Goal: Information Seeking & Learning: Learn about a topic

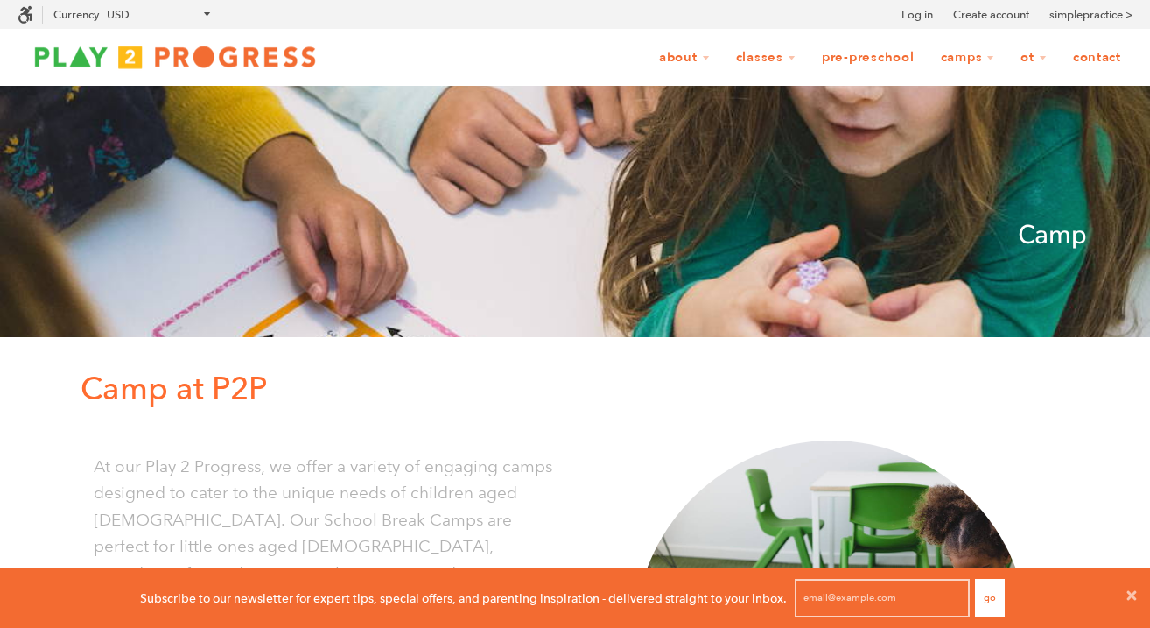
scroll to position [1, 1]
click at [239, 71] on img at bounding box center [175, 56] width 315 height 35
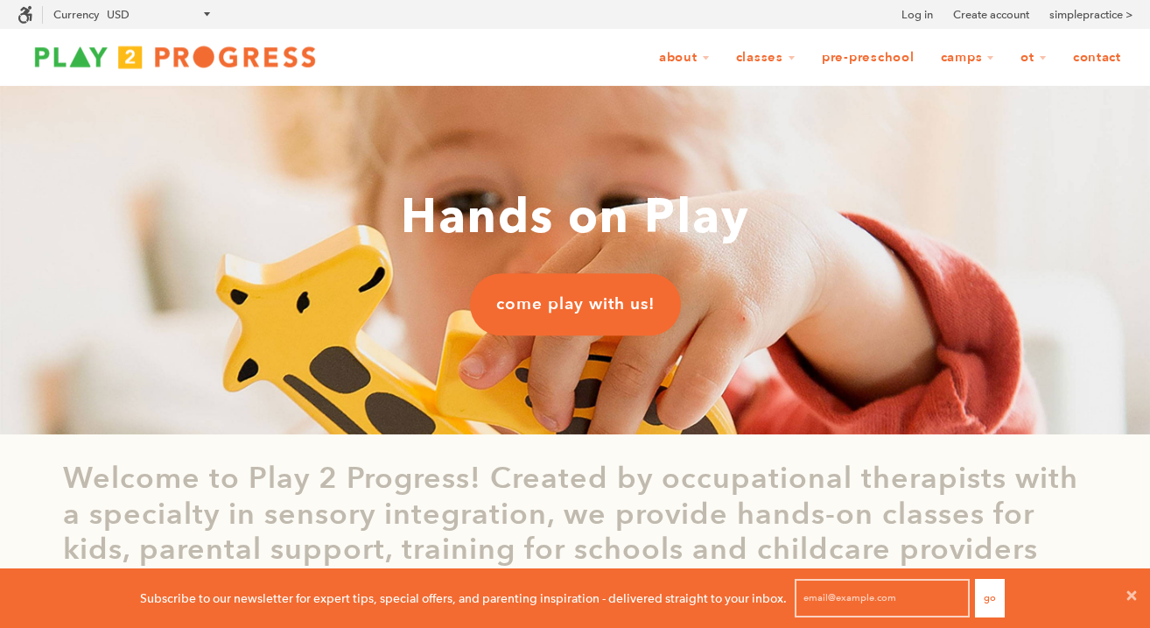
scroll to position [1, 1]
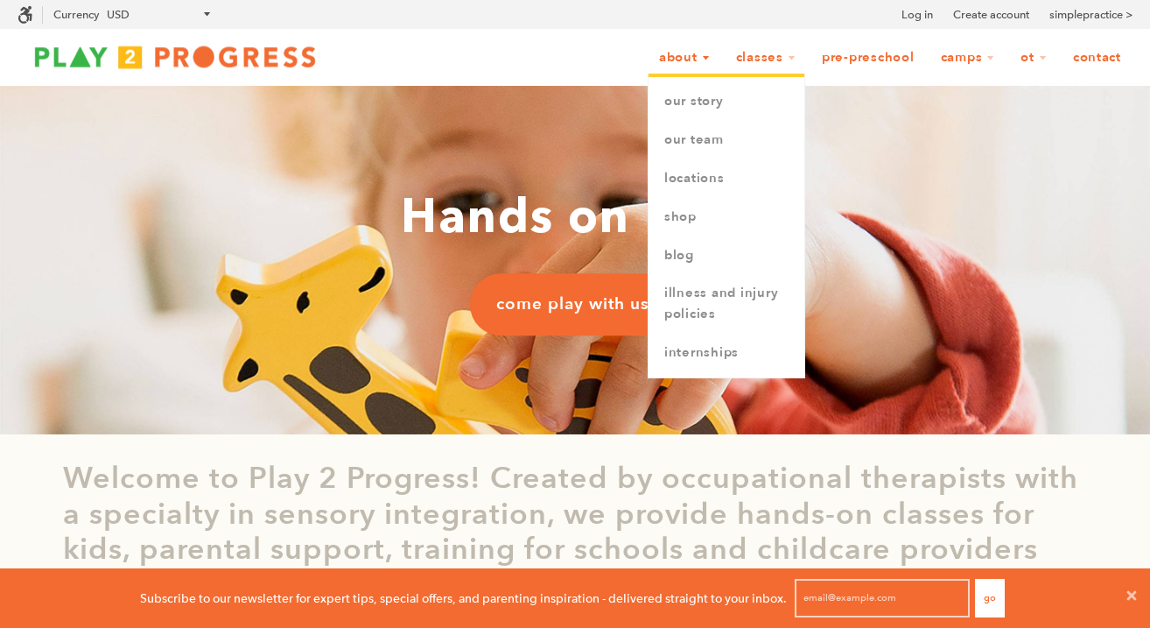
click at [688, 60] on link "About" at bounding box center [685, 57] width 74 height 33
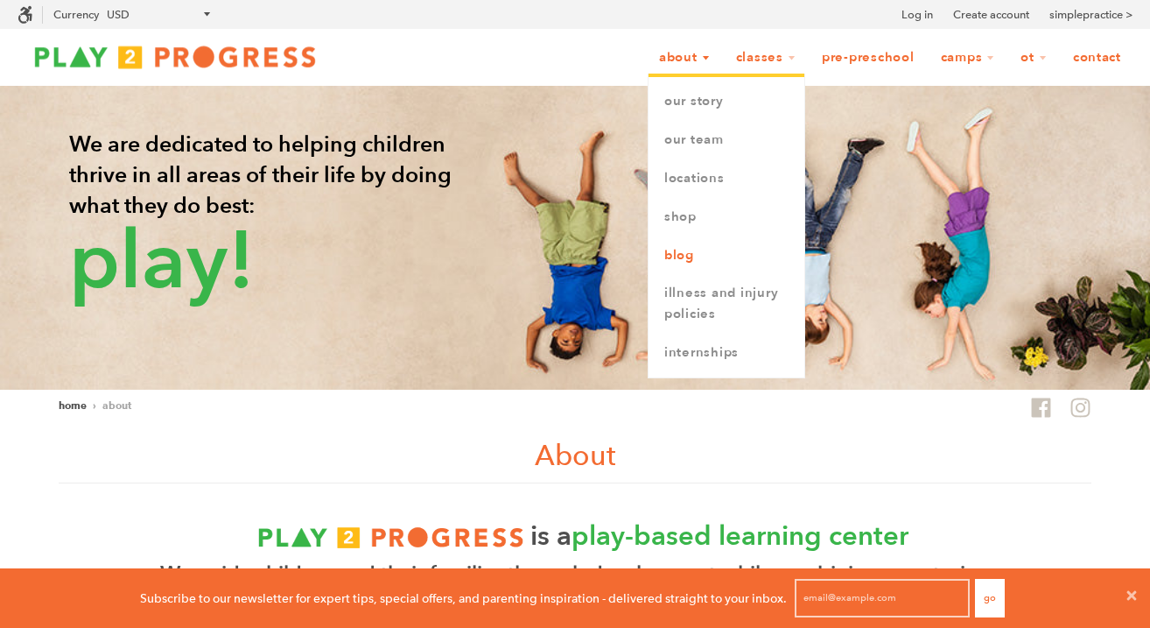
click at [694, 263] on link "Blog" at bounding box center [727, 255] width 156 height 39
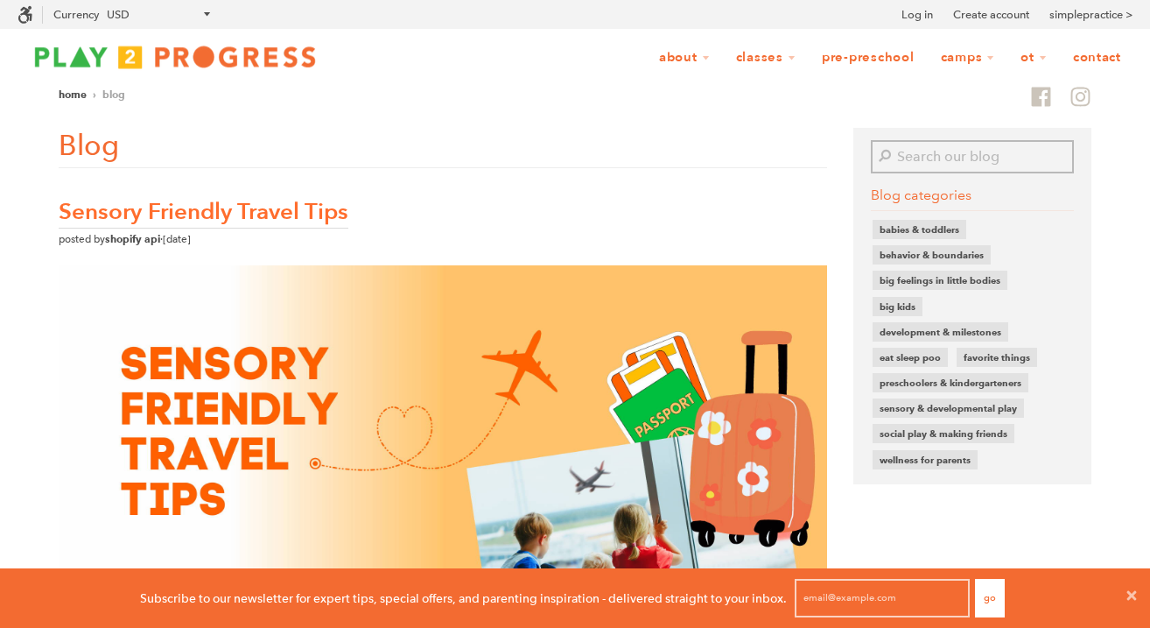
scroll to position [1, 1]
click at [910, 154] on input "Search our blog" at bounding box center [984, 156] width 179 height 33
type input "wendy"
click at [871, 140] on button "Search" at bounding box center [883, 156] width 25 height 33
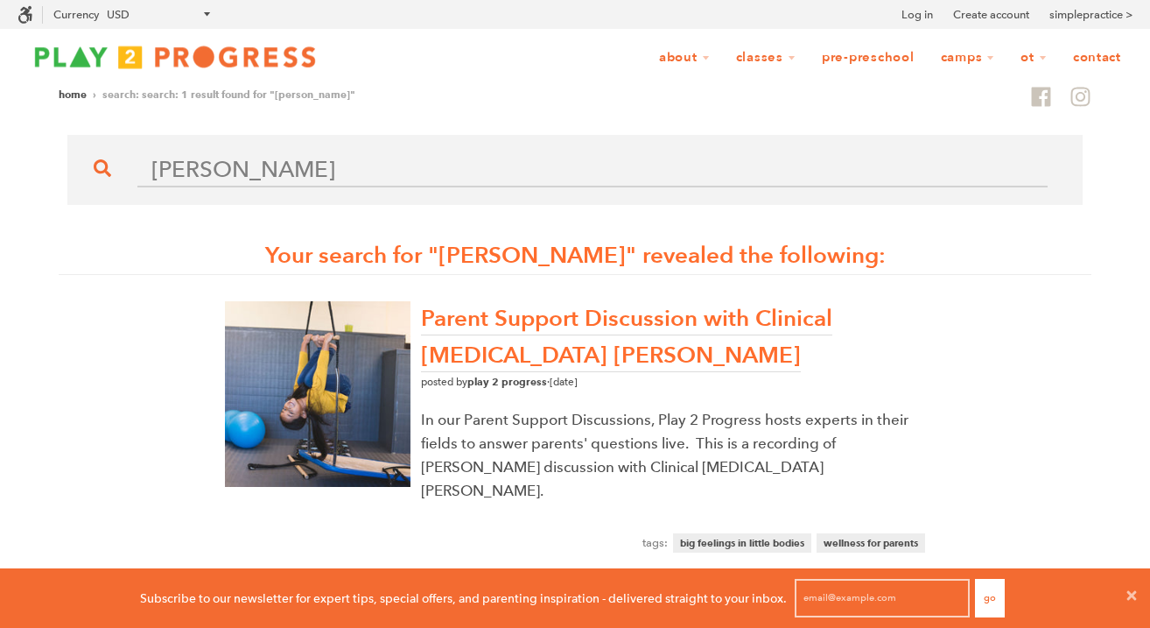
scroll to position [1, 1]
click at [684, 319] on link "Parent Support Discussion with Clinical Psychologist Dr. Wendy Denham" at bounding box center [626, 337] width 411 height 69
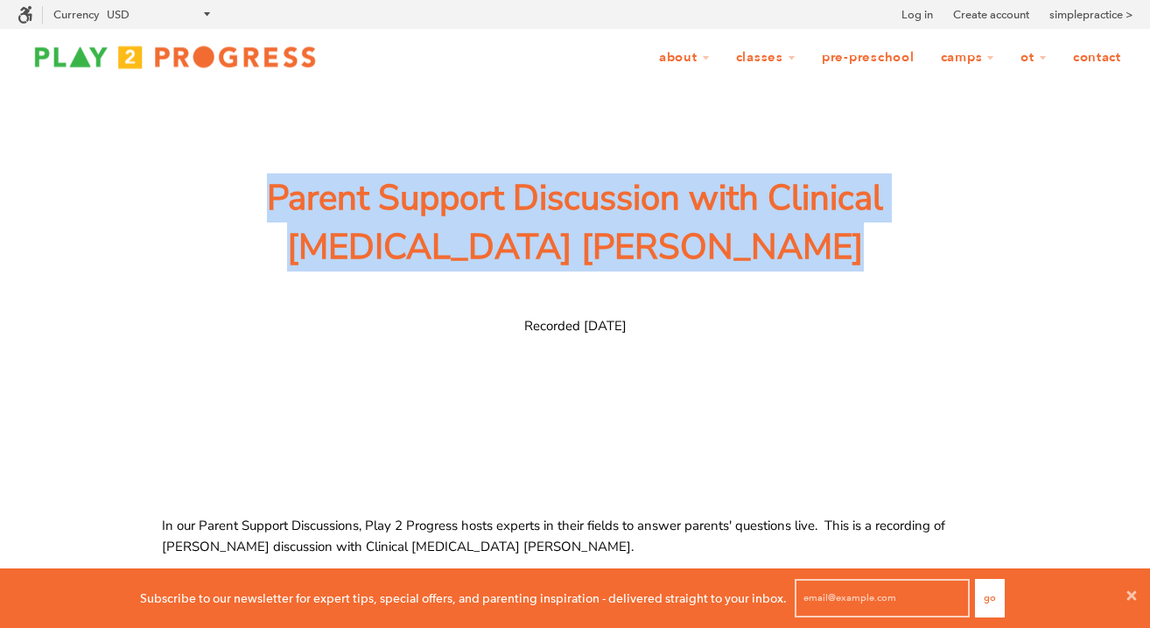
drag, startPoint x: 270, startPoint y: 190, endPoint x: 743, endPoint y: 294, distance: 484.0
click at [743, 294] on div "Parent Support Discussion with Clinical Psychologist Dr. Wendy Denham Recorded …" at bounding box center [575, 330] width 823 height 314
copy span "Parent Support Discussion with Clinical Psychologist Dr. Wendy Denham"
click at [957, 58] on link "Camps" at bounding box center [968, 57] width 77 height 33
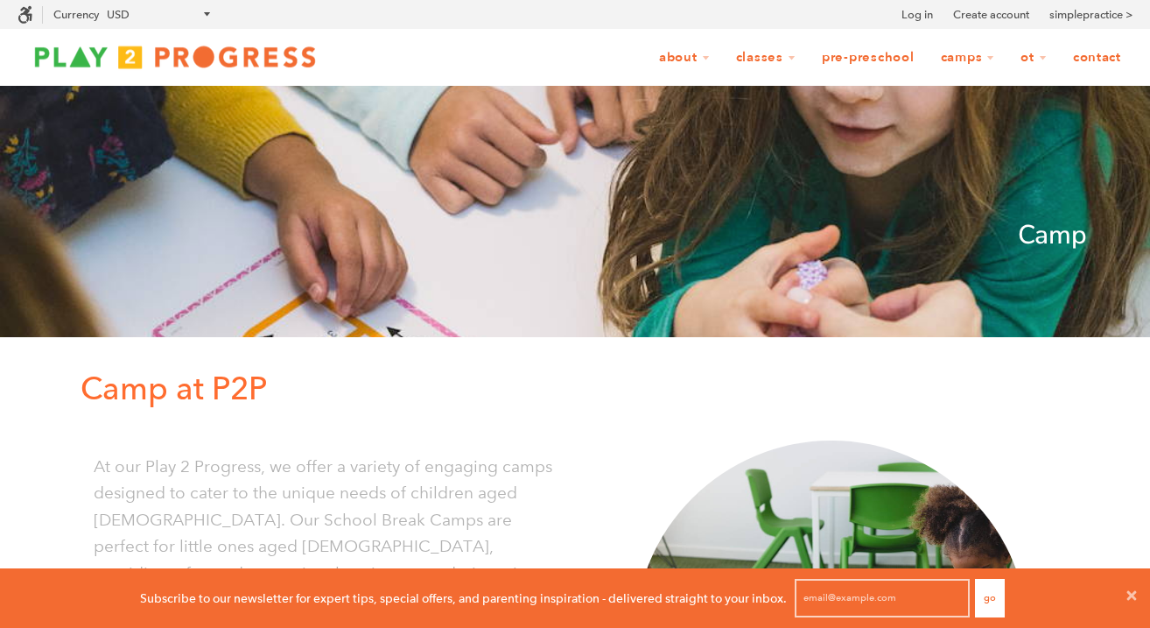
scroll to position [781, 0]
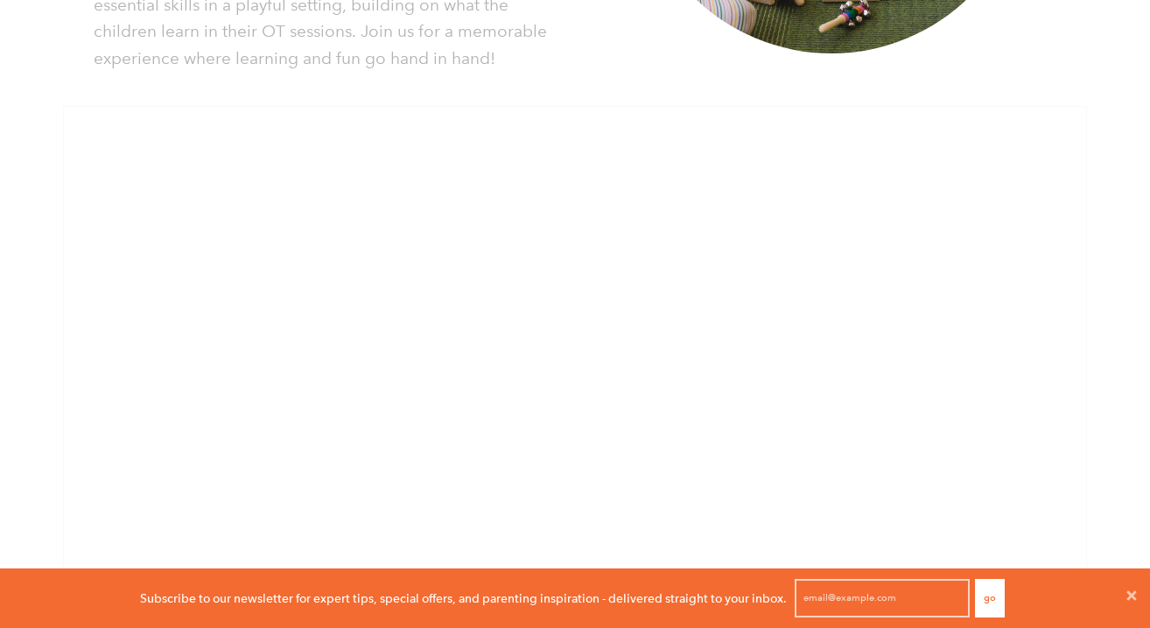
click at [960, 103] on div "Subscribe to our newsletter for expert tips, special offers, and parenting insp…" at bounding box center [575, 305] width 1150 height 2172
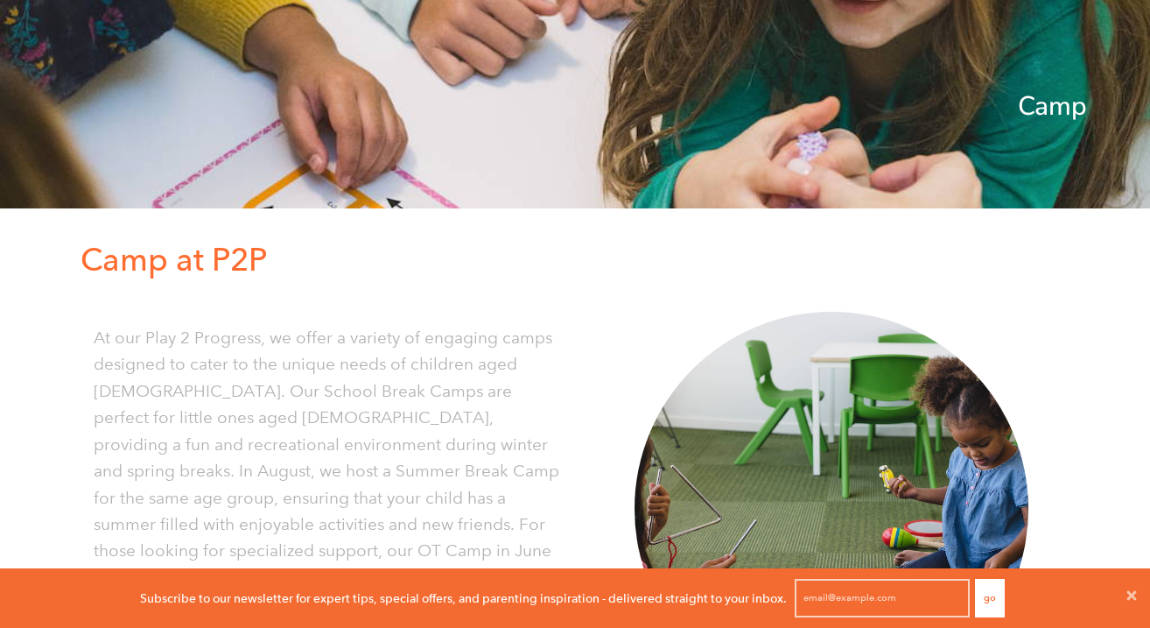
scroll to position [31, 0]
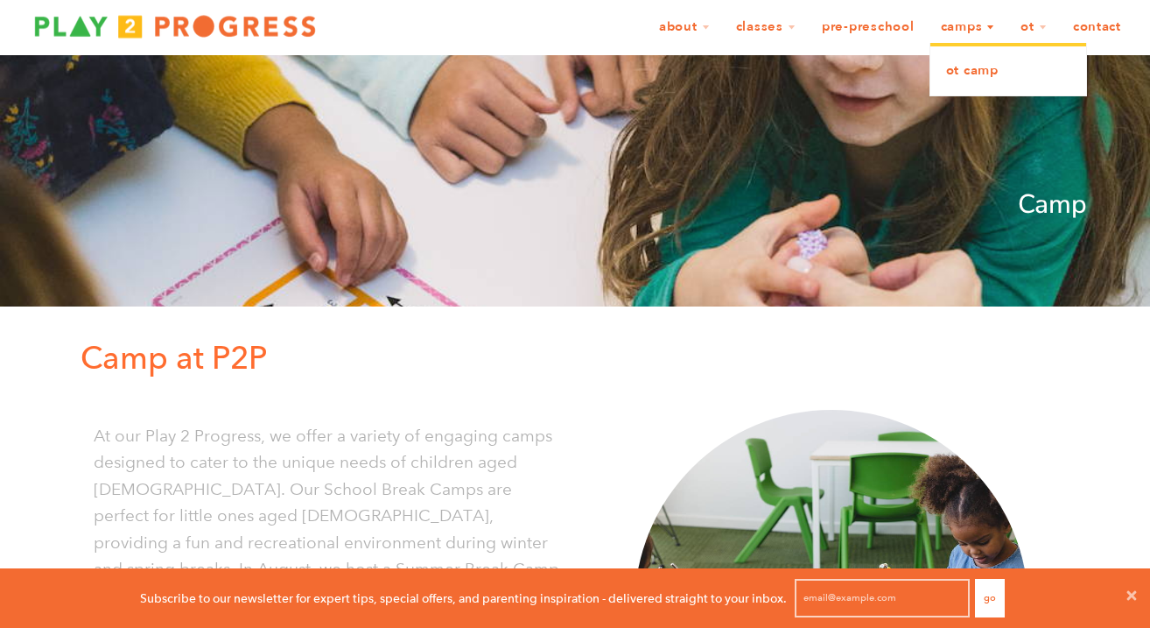
click at [957, 77] on link "OT Camp" at bounding box center [1008, 71] width 156 height 39
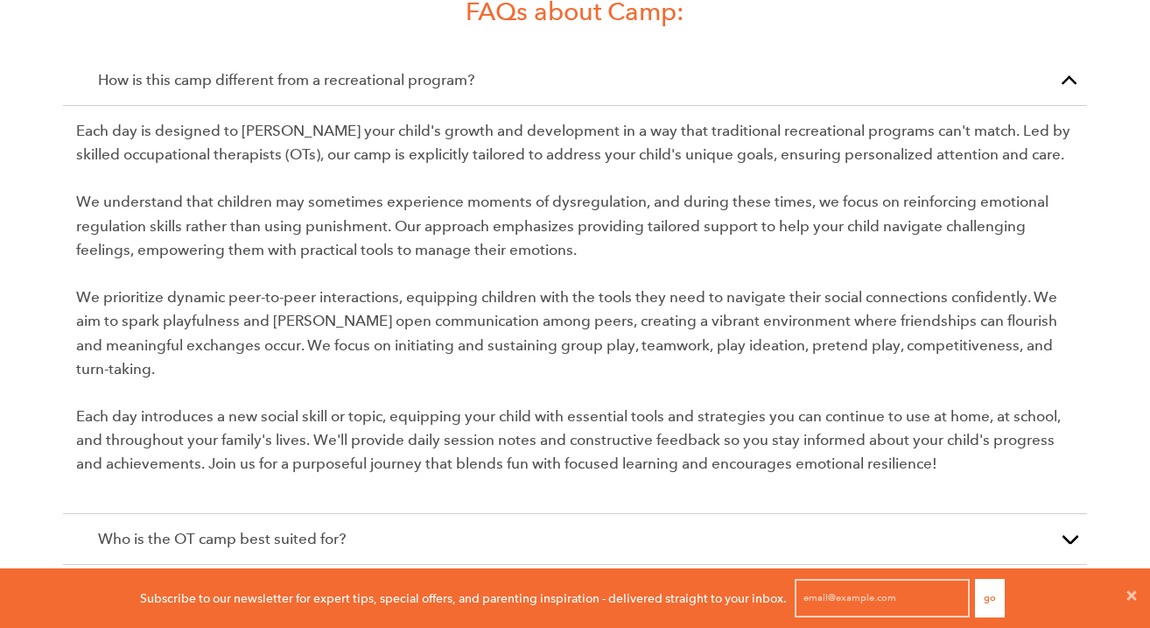
scroll to position [2866, 0]
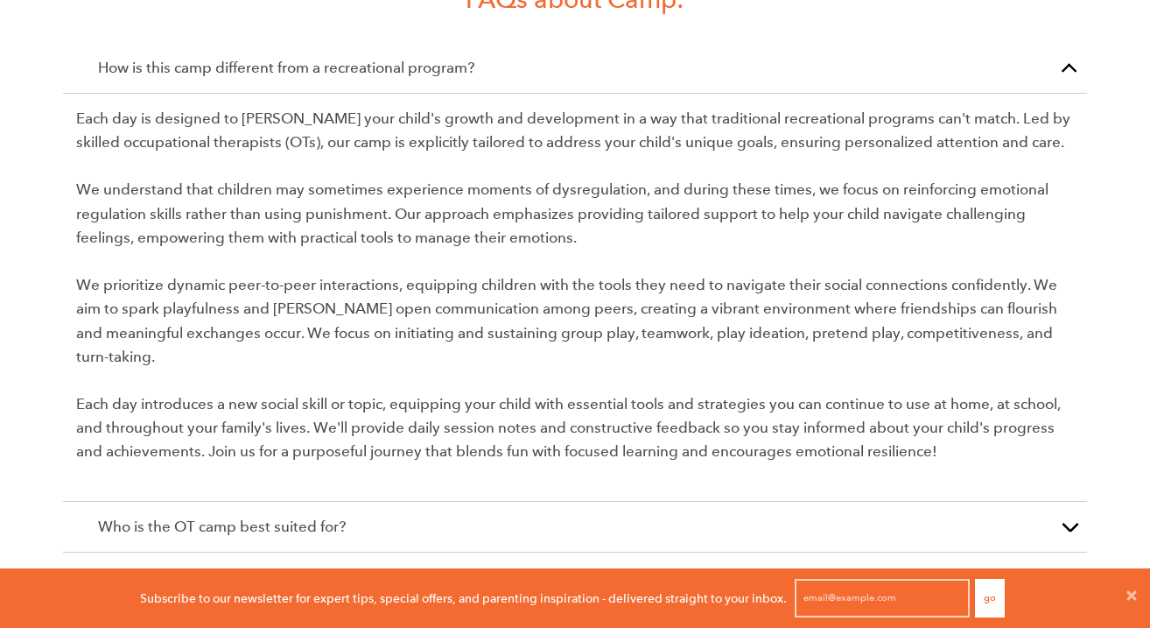
click at [1023, 56] on p "How is this camp different from a recreational program?" at bounding box center [575, 68] width 954 height 24
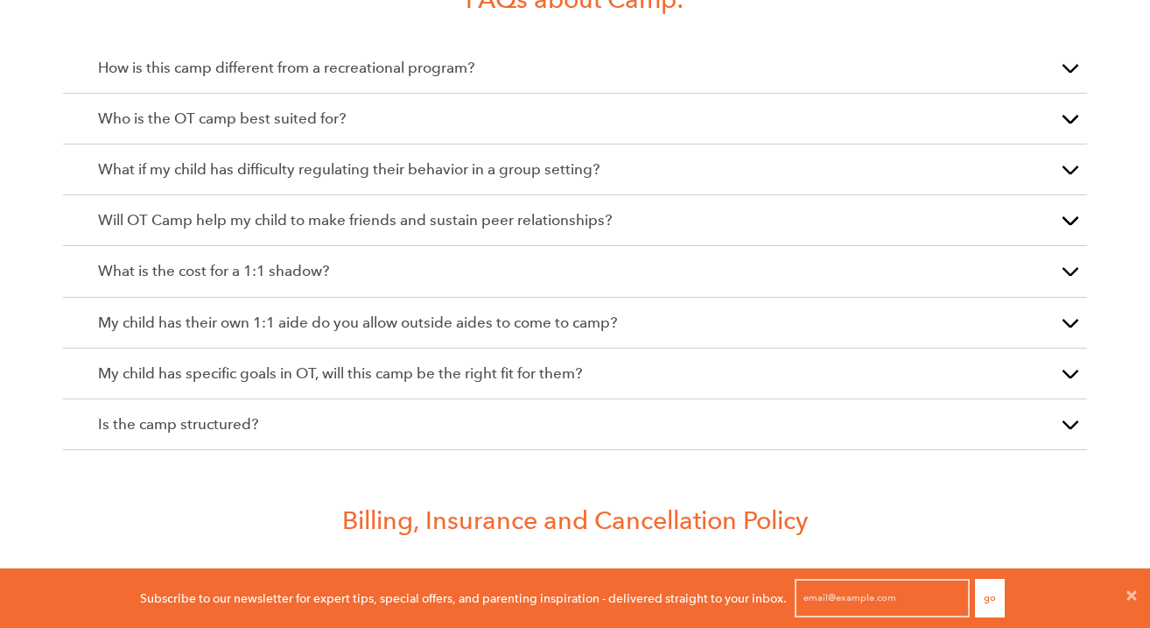
click at [687, 107] on p "Who is the OT camp best suited for?" at bounding box center [575, 119] width 954 height 24
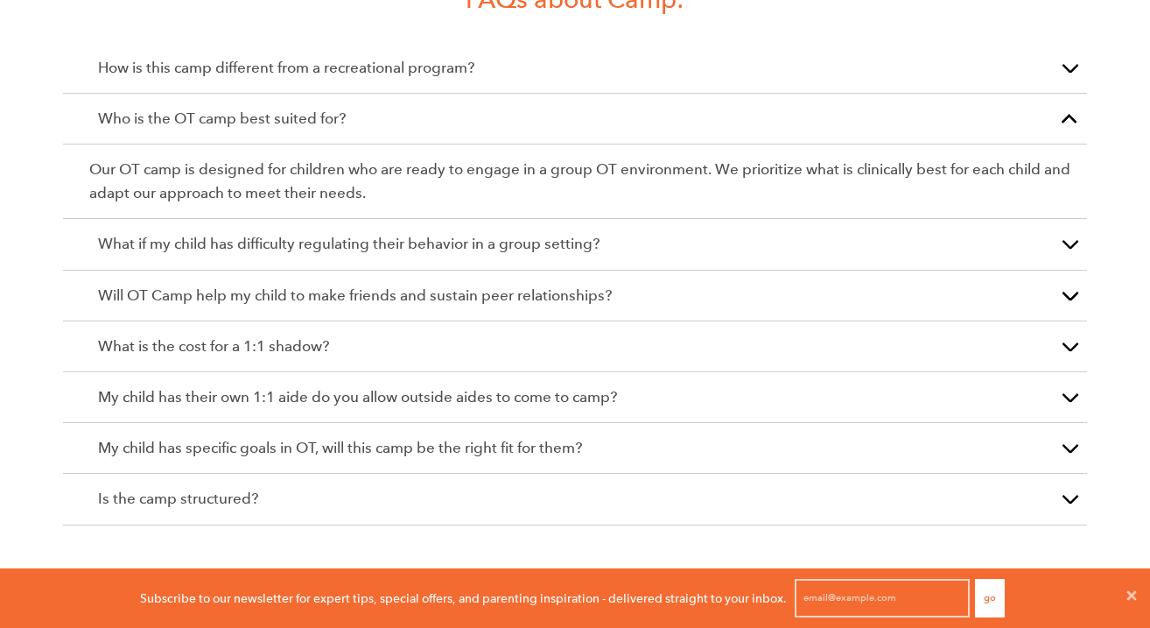
click at [545, 334] on p "What is the cost for a 1:1 shadow?" at bounding box center [575, 346] width 954 height 24
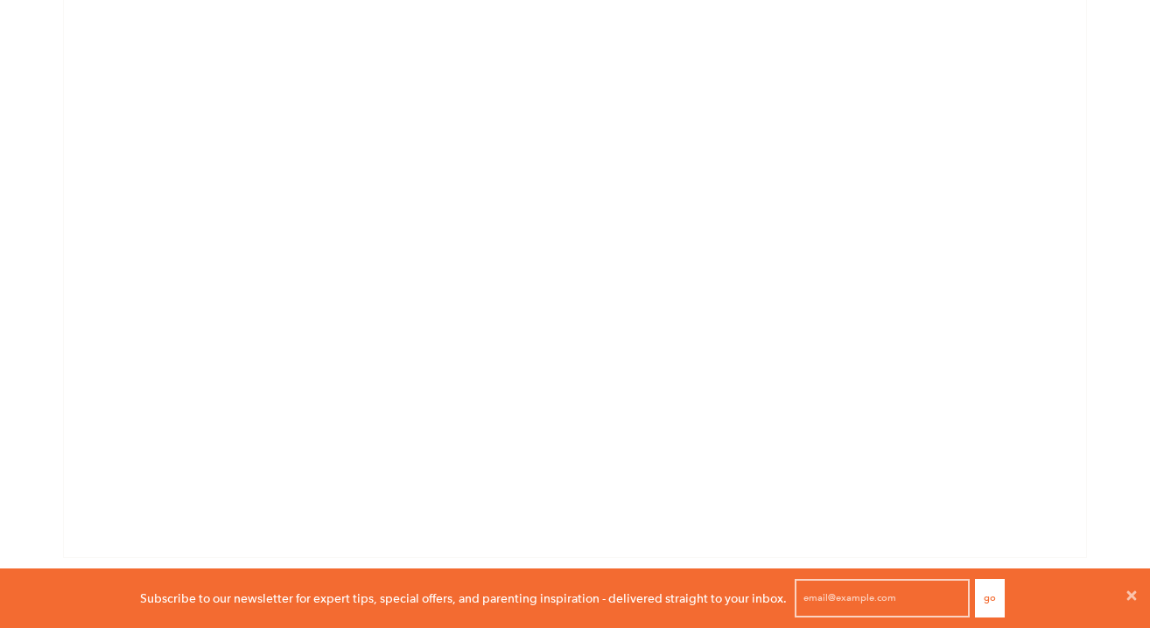
scroll to position [2209, 0]
